Goal: Communication & Community: Answer question/provide support

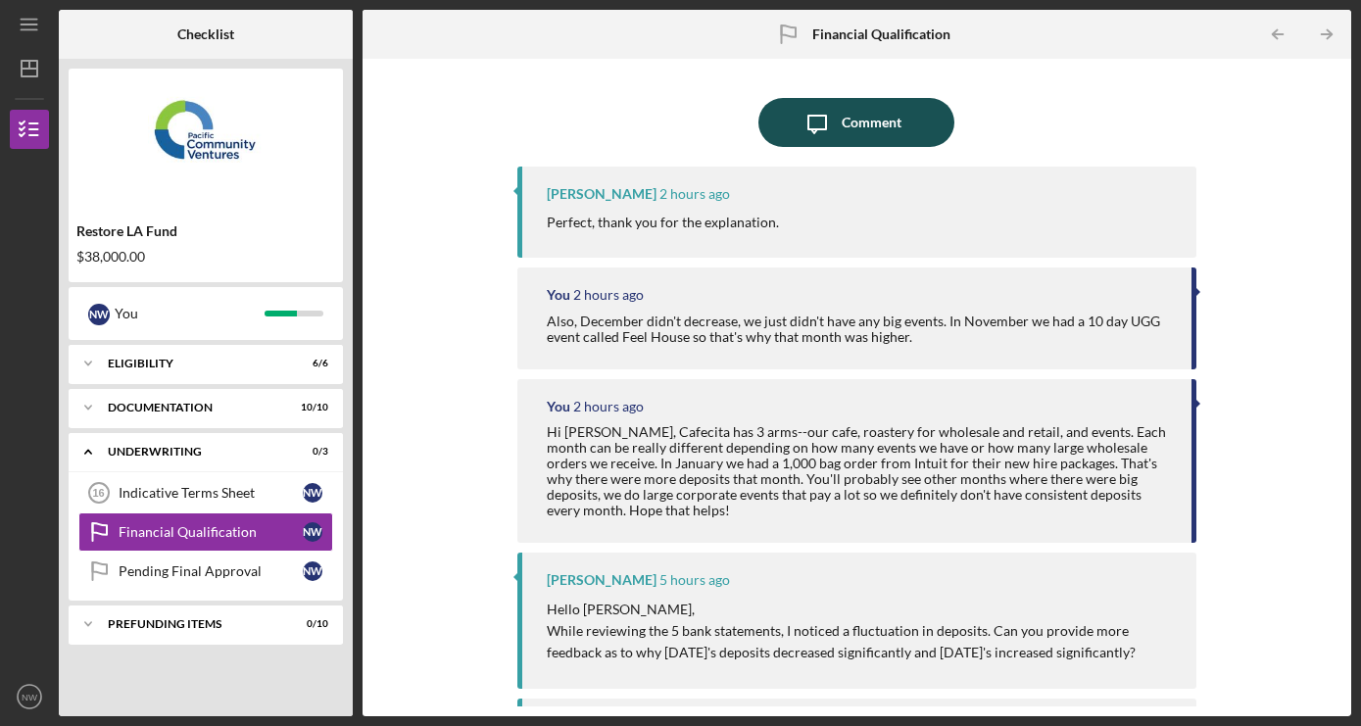
click at [895, 135] on div "Comment" at bounding box center [872, 122] width 60 height 49
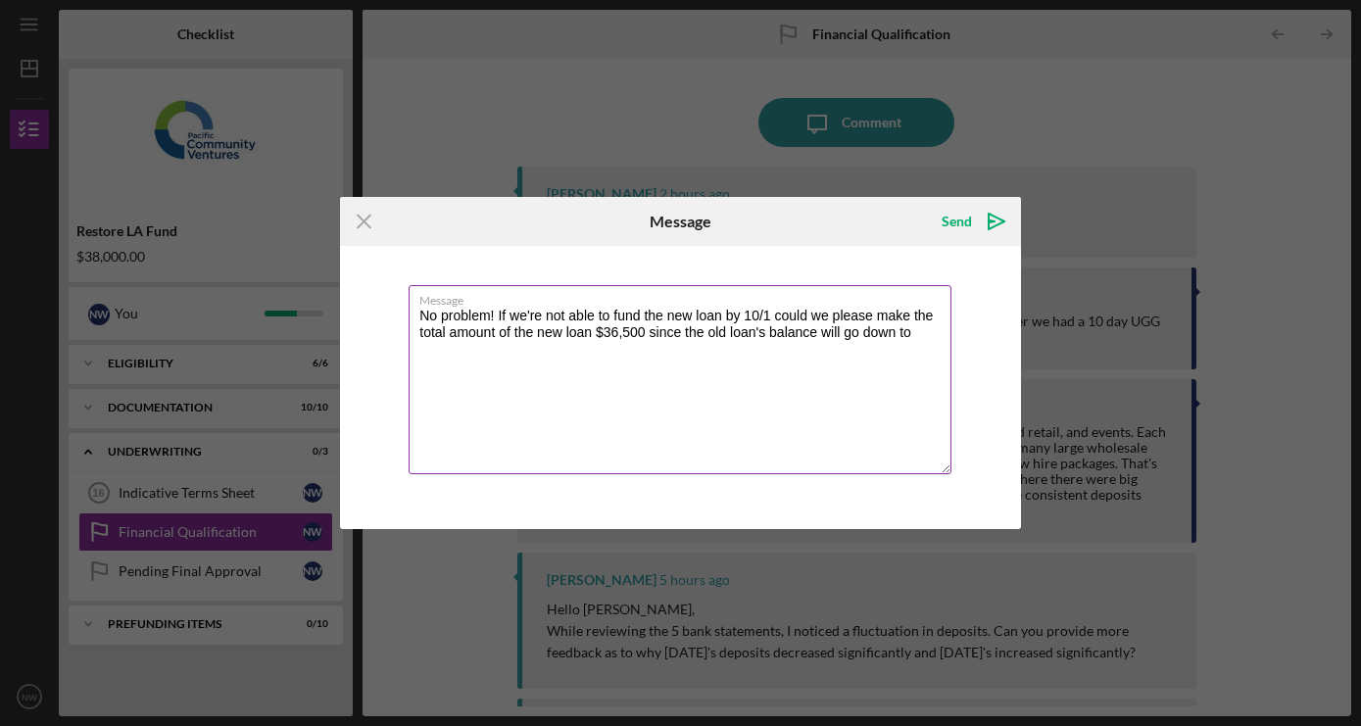
click at [647, 331] on textarea "No problem! If we're not able to fund the new loan by 10/1 could we please make…" at bounding box center [680, 379] width 543 height 189
drag, startPoint x: 710, startPoint y: 332, endPoint x: 667, endPoint y: 332, distance: 43.1
click at [667, 332] on textarea "No problem! If we're not able to fund the new loan by 10/1 could we please make…" at bounding box center [680, 379] width 543 height 189
click at [903, 334] on textarea "No problem! If we're not able to fund the new loan by 10/1 could we please make…" at bounding box center [680, 379] width 543 height 189
click at [705, 332] on textarea "No problem! If we're not able to fund the new loan by 10/1 could we please make…" at bounding box center [680, 379] width 543 height 189
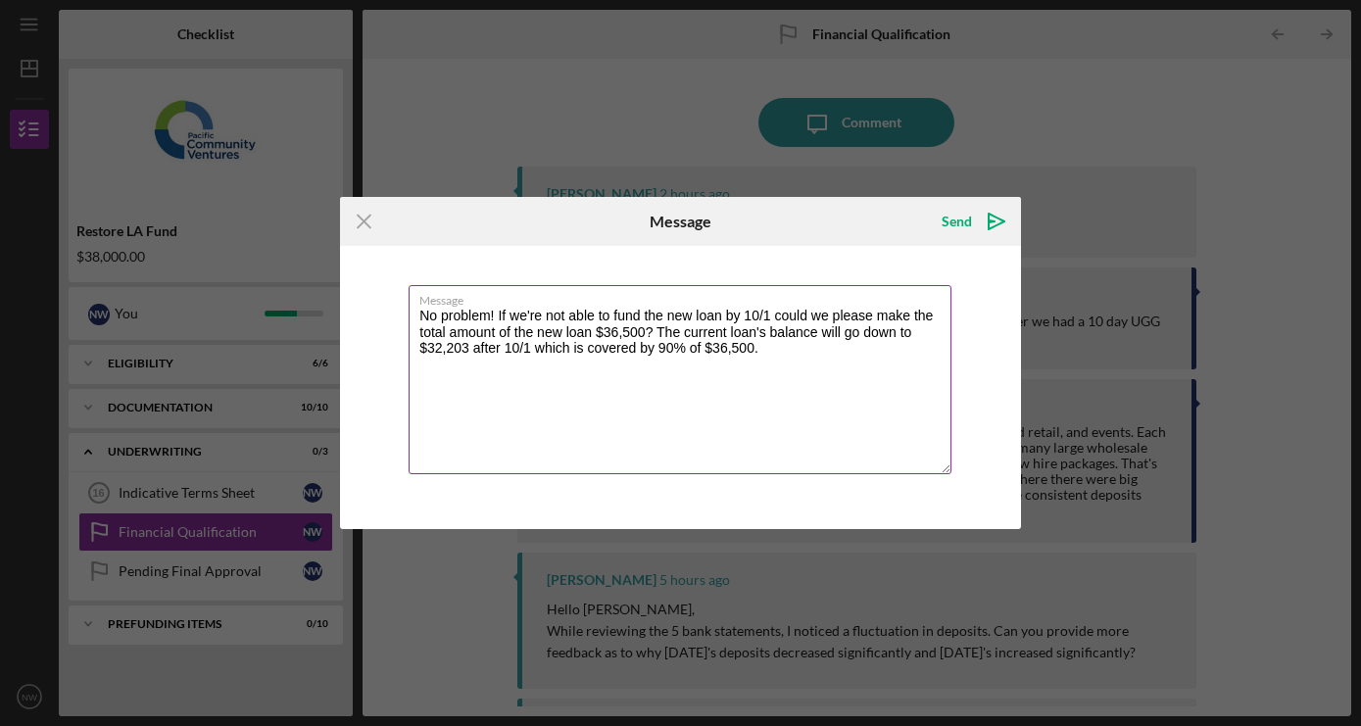
click at [890, 345] on textarea "No problem! If we're not able to fund the new loan by 10/1 could we please make…" at bounding box center [680, 379] width 543 height 189
type textarea "No problem! If we're not able to fund the new loan by 10/1 could we please make…"
click at [958, 221] on div "Send" at bounding box center [957, 221] width 30 height 39
